Goal: Task Accomplishment & Management: Complete application form

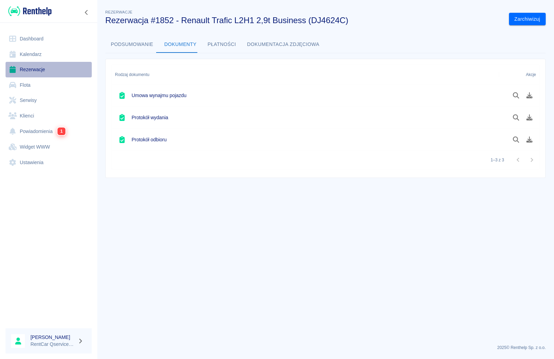
click at [37, 70] on link "Rezerwacje" at bounding box center [49, 70] width 86 height 16
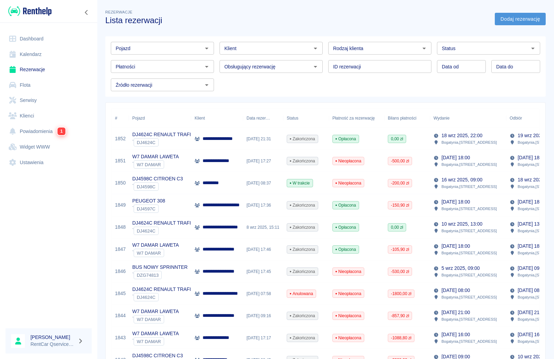
click at [520, 19] on link "Dodaj rezerwację" at bounding box center [519, 19] width 51 height 13
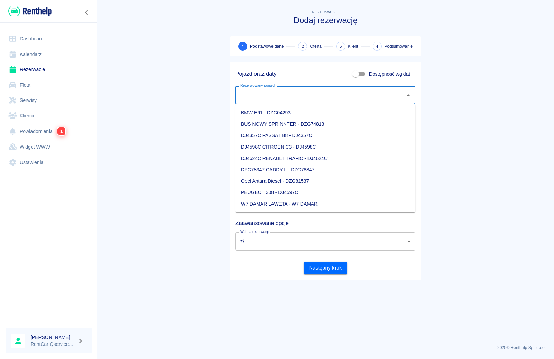
click at [306, 97] on input "Rezerwowany pojazd" at bounding box center [319, 95] width 163 height 12
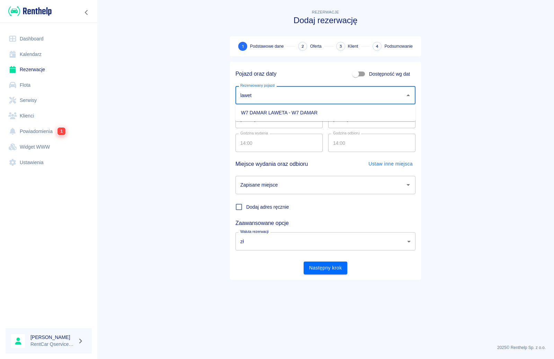
click at [298, 113] on li "W7 DAMAR LAWETA - W7 DAMAR" at bounding box center [325, 112] width 180 height 11
type input "W7 DAMAR LAWETA - W7 DAMAR"
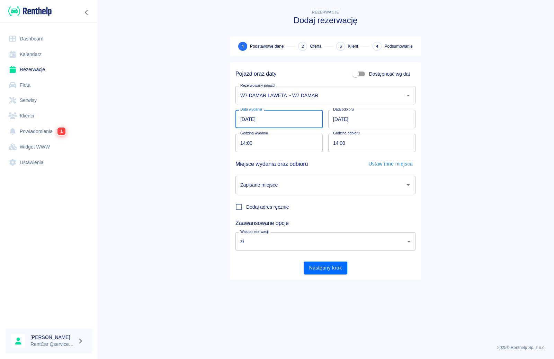
click at [247, 118] on input "22.09.2025" at bounding box center [278, 119] width 87 height 18
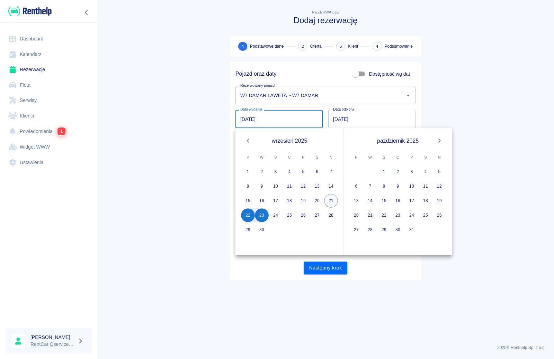
click at [331, 202] on button "21" at bounding box center [331, 201] width 14 height 14
type input "21.09.2025"
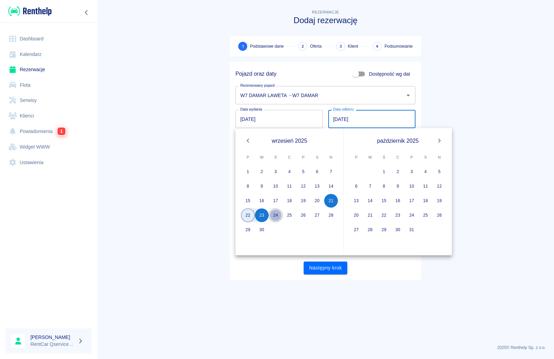
click at [274, 216] on button "24" at bounding box center [275, 216] width 14 height 14
type input "24.09.2025"
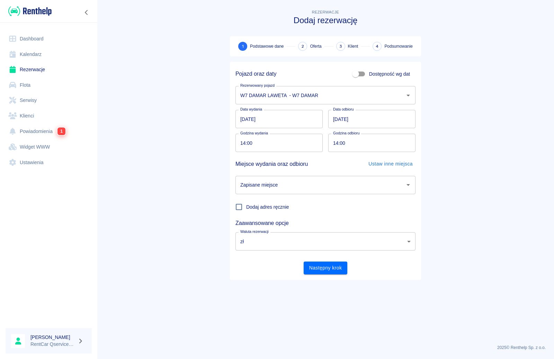
click at [244, 144] on input "14:00" at bounding box center [276, 143] width 82 height 18
type input "07:00"
drag, startPoint x: 337, startPoint y: 144, endPoint x: 342, endPoint y: 142, distance: 5.1
click at [337, 143] on input "14:00" at bounding box center [369, 143] width 82 height 18
type input "07:00"
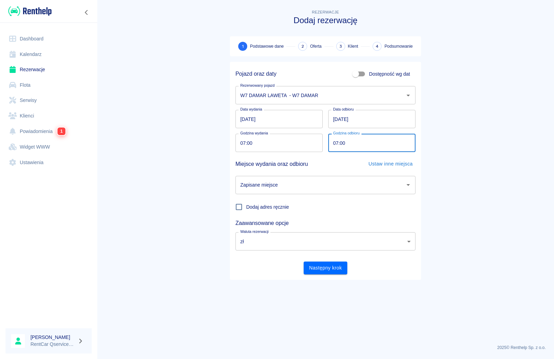
click at [291, 185] on input "Zapisane miejsce" at bounding box center [319, 185] width 163 height 12
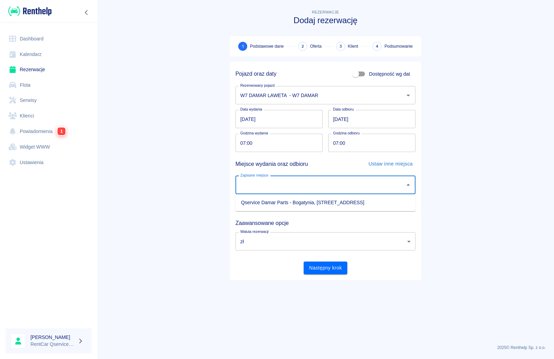
click at [295, 203] on li "Qservice Damar Parts - Bogatynia, Zgorzelecka 1" at bounding box center [325, 202] width 180 height 11
type input "Qservice Damar Parts - Bogatynia, Zgorzelecka 1"
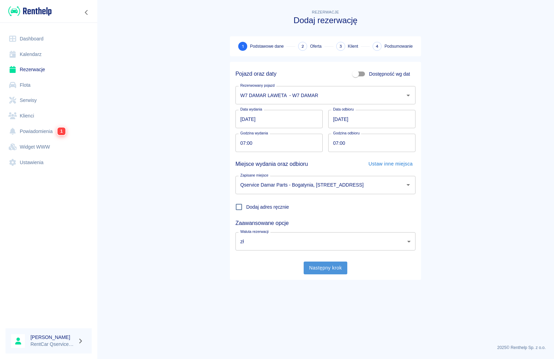
click at [326, 264] on button "Następny krok" at bounding box center [325, 268] width 44 height 13
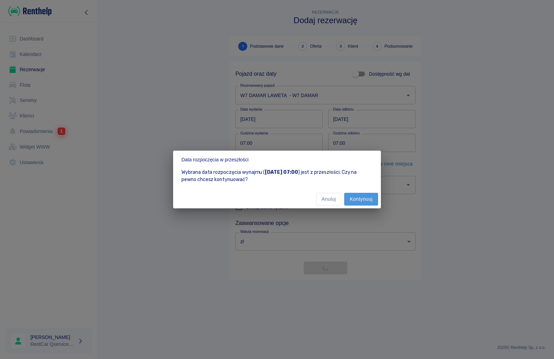
click at [362, 199] on button "Kontynuuj" at bounding box center [361, 199] width 34 height 13
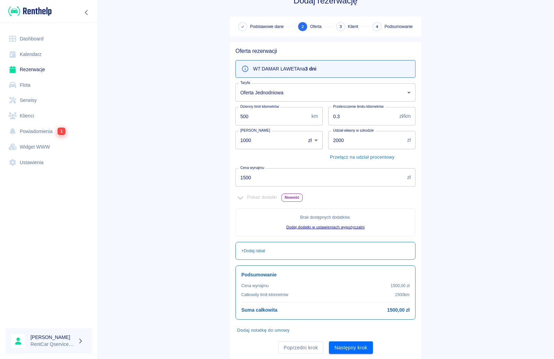
scroll to position [40, 0]
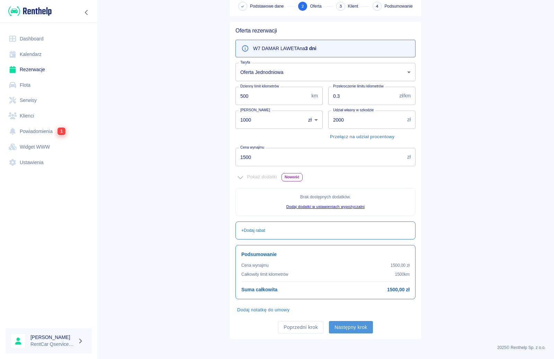
click at [348, 326] on button "Następny krok" at bounding box center [351, 327] width 44 height 13
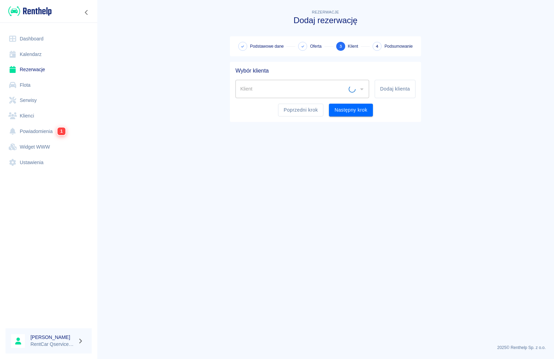
scroll to position [0, 0]
click at [264, 91] on input "Klient" at bounding box center [296, 89] width 117 height 12
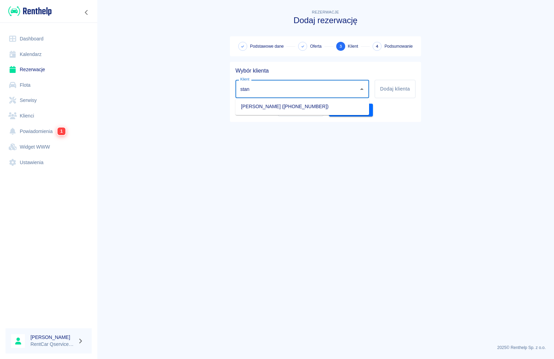
click at [263, 106] on li "STANISŁAW GERZA (+420606239770)" at bounding box center [302, 106] width 134 height 11
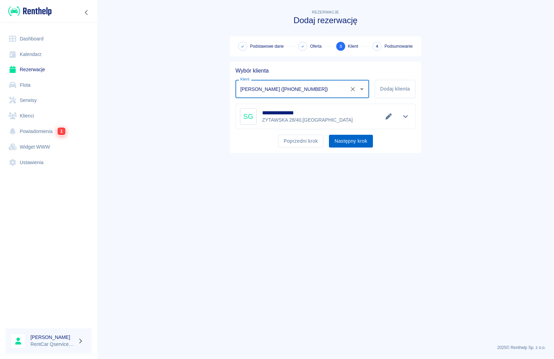
type input "STANISŁAW GERZA (+420606239770)"
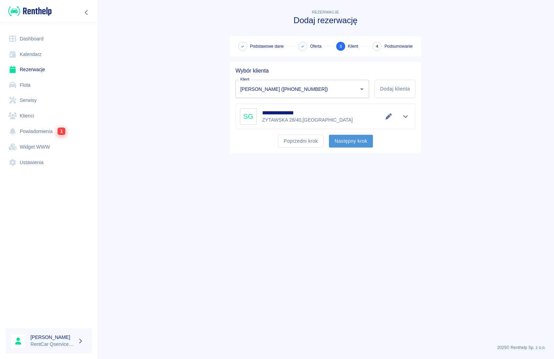
click at [344, 141] on button "Następny krok" at bounding box center [351, 141] width 44 height 13
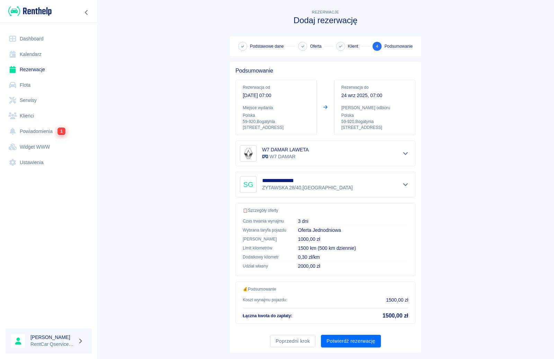
click at [342, 340] on button "Potwierdź rezerwację" at bounding box center [351, 341] width 60 height 13
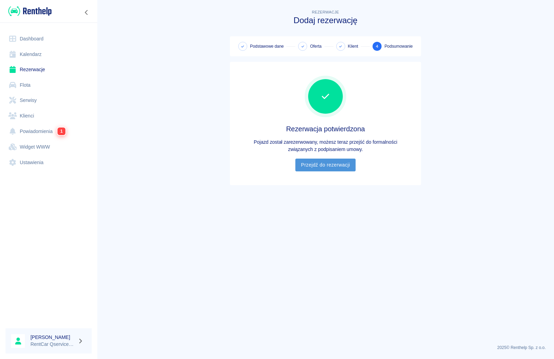
click at [341, 169] on link "Przejdź do rezerwacji" at bounding box center [325, 165] width 60 height 13
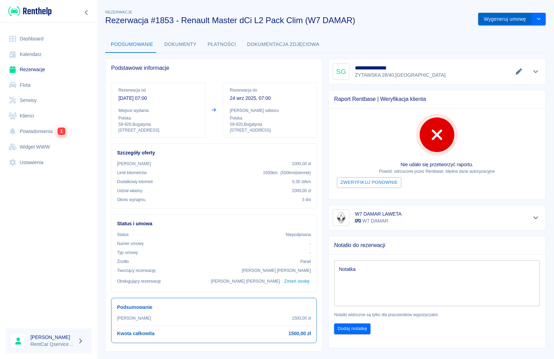
click at [510, 18] on button "Wygeneruj umowę" at bounding box center [505, 19] width 54 height 13
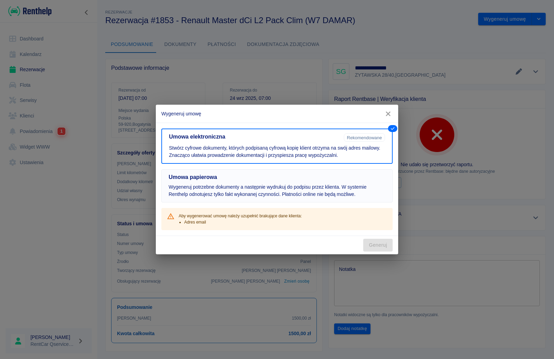
click at [288, 184] on p "Wygeneruj potrzebne dokumenty a następnie wydrukuj do podpisu przez klienta. W …" at bounding box center [277, 191] width 217 height 15
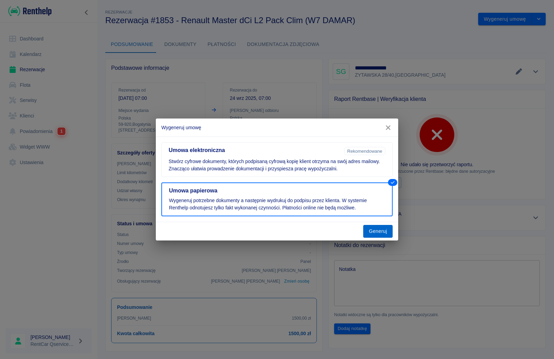
click at [383, 233] on button "Generuj" at bounding box center [377, 231] width 29 height 13
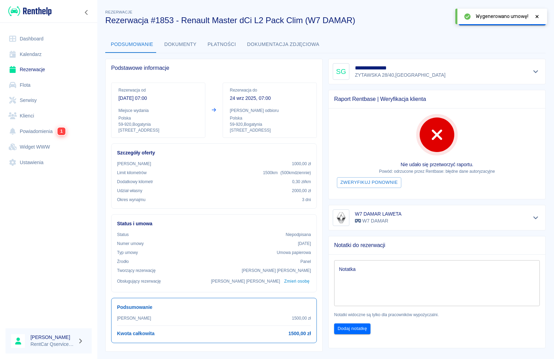
click at [537, 16] on icon at bounding box center [537, 16] width 6 height 5
click at [519, 21] on button "Oznacz: umowa podpisana" at bounding box center [494, 19] width 73 height 13
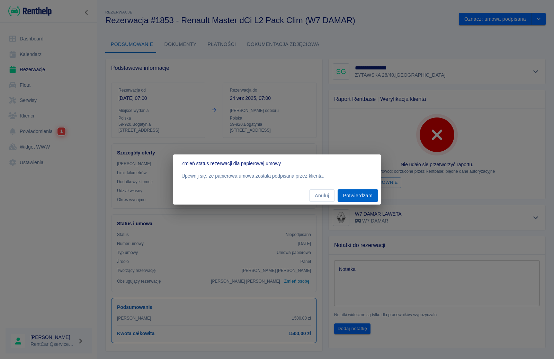
click at [361, 194] on button "Potwierdzam" at bounding box center [357, 196] width 40 height 13
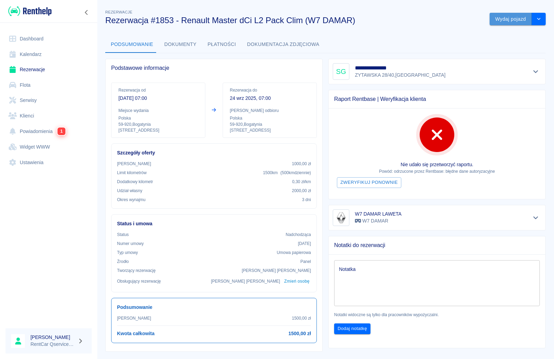
click at [502, 17] on button "Wydaj pojazd" at bounding box center [510, 19] width 42 height 13
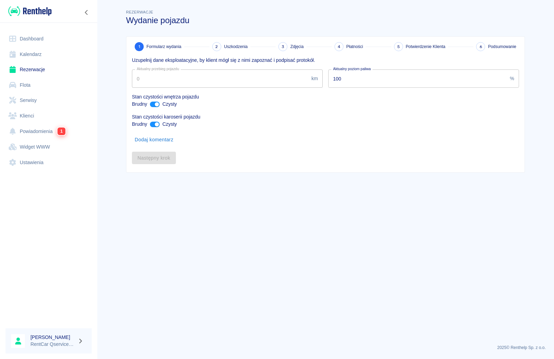
type input "98707"
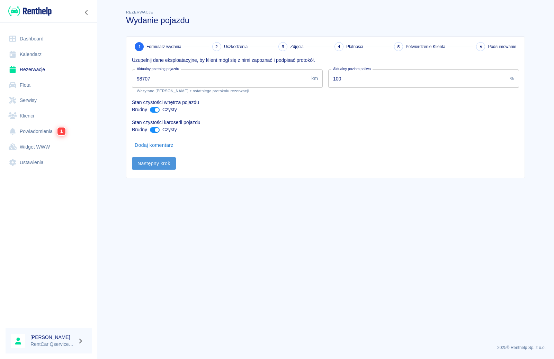
click at [167, 163] on button "Następny krok" at bounding box center [154, 163] width 44 height 13
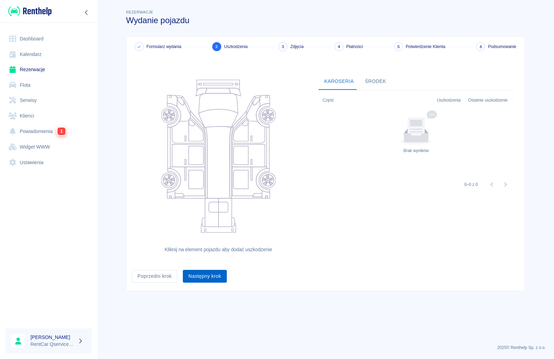
click at [213, 279] on button "Następny krok" at bounding box center [205, 276] width 44 height 13
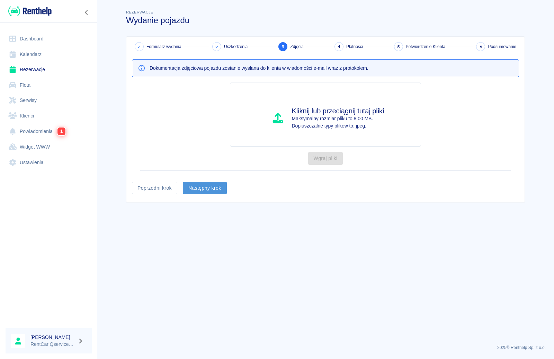
click at [206, 190] on button "Następny krok" at bounding box center [205, 188] width 44 height 13
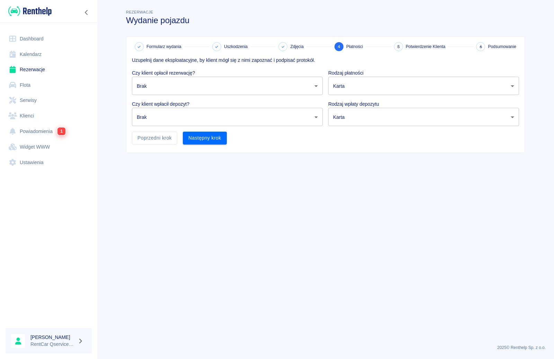
click at [184, 86] on body "Używamy plików Cookies, by zapewnić Ci najlepsze możliwe doświadczenie. Aby dow…" at bounding box center [277, 179] width 554 height 359
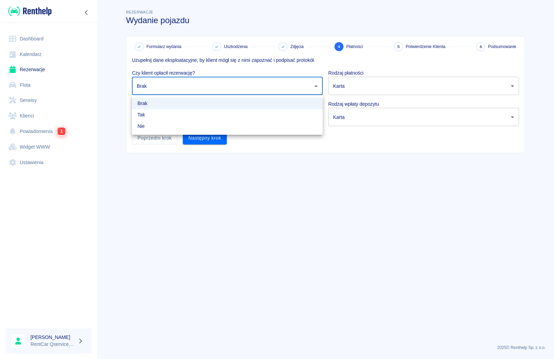
click at [191, 129] on li "Nie" at bounding box center [227, 126] width 191 height 11
type input "false"
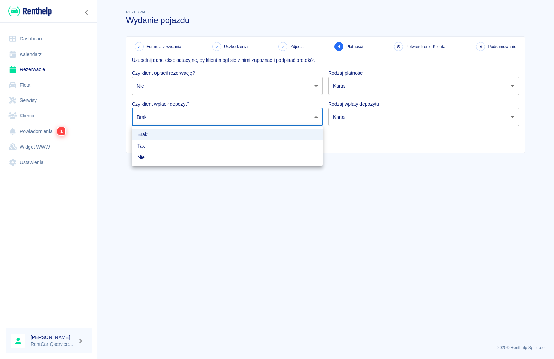
click at [191, 119] on body "Używamy plików Cookies, by zapewnić Ci najlepsze możliwe doświadczenie. Aby dow…" at bounding box center [277, 179] width 554 height 359
click at [189, 156] on li "Nie" at bounding box center [227, 157] width 191 height 11
type input "false"
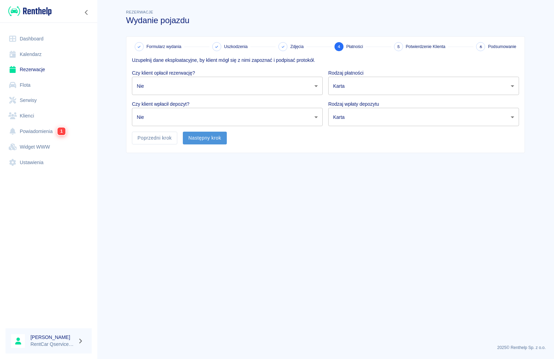
click at [198, 140] on button "Następny krok" at bounding box center [205, 138] width 44 height 13
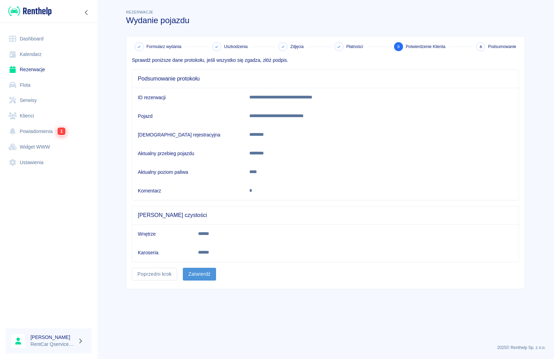
click at [199, 278] on button "Zatwierdź" at bounding box center [199, 274] width 33 height 13
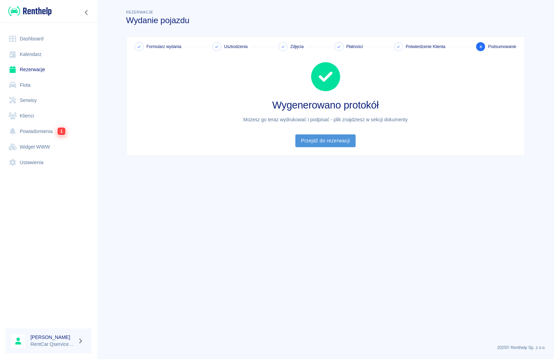
click at [322, 143] on link "Przejdź do rezerwacji" at bounding box center [325, 141] width 60 height 13
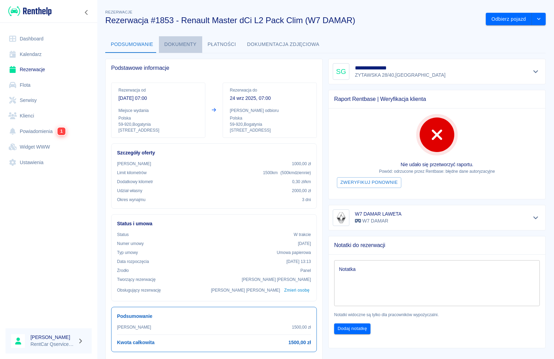
click at [183, 43] on button "Dokumenty" at bounding box center [180, 44] width 43 height 17
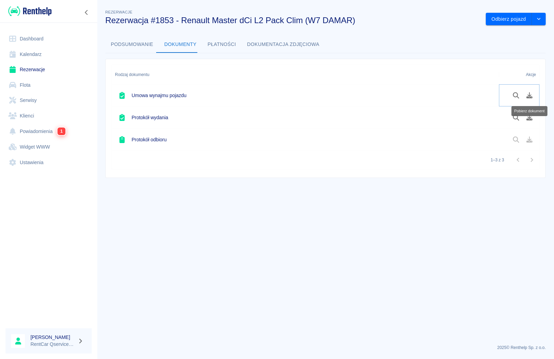
click at [528, 98] on icon "Pobierz dokument" at bounding box center [529, 95] width 6 height 6
click at [534, 114] on button "Pobierz dokument" at bounding box center [528, 118] width 13 height 12
